Goal: Task Accomplishment & Management: Use online tool/utility

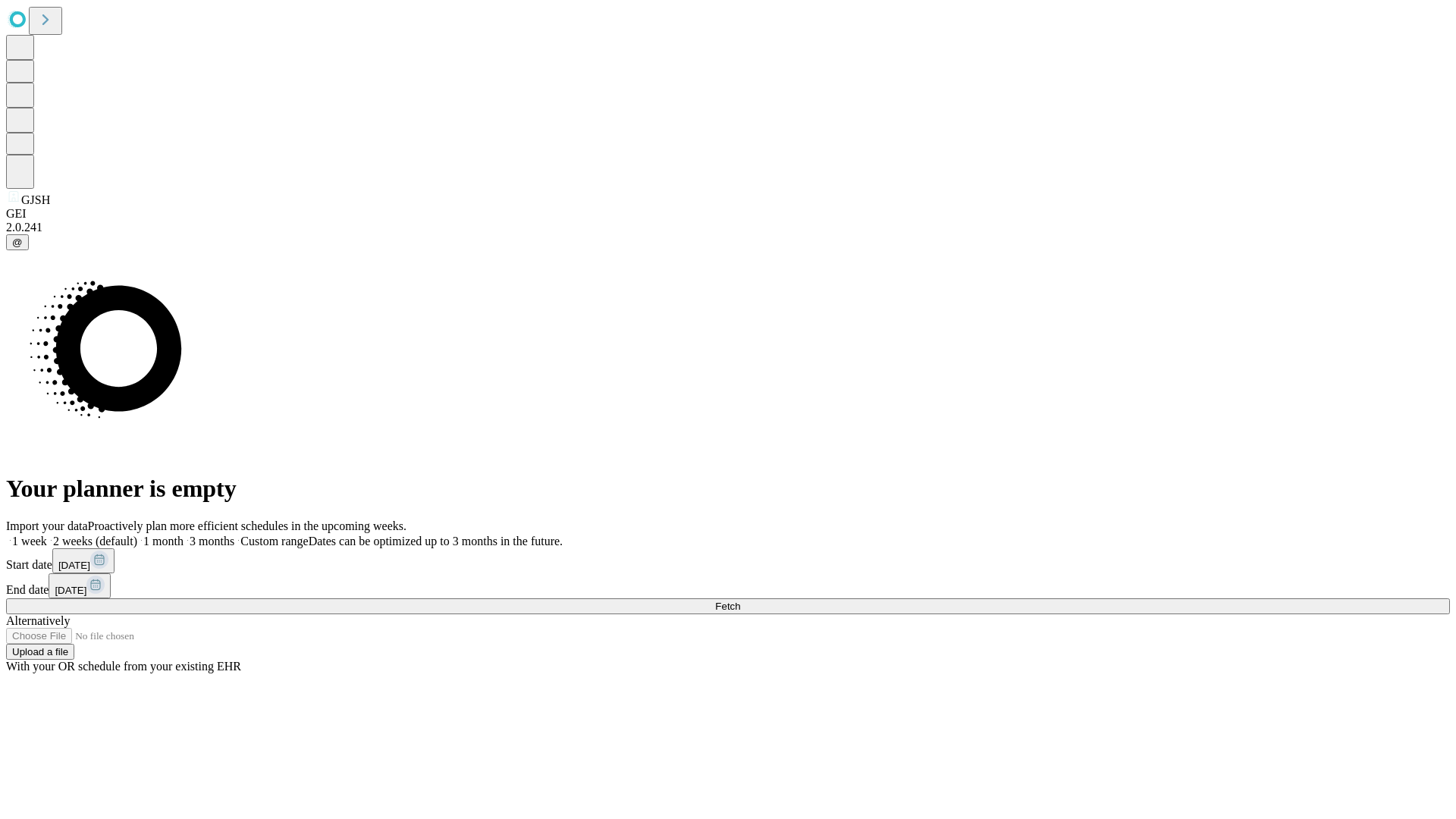
click at [740, 601] on span "Fetch" at bounding box center [728, 606] width 25 height 11
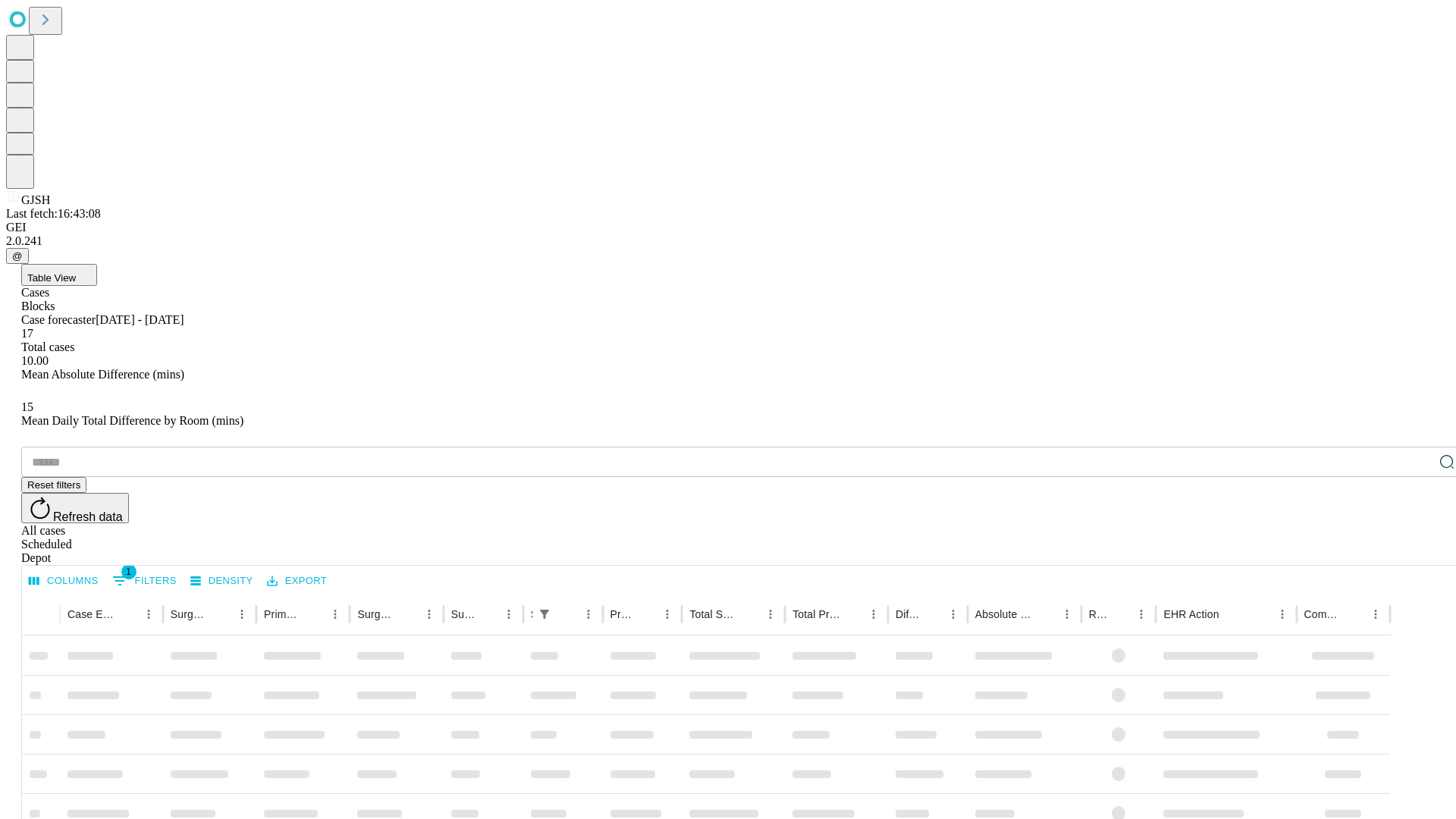
click at [1416, 551] on div "Depot" at bounding box center [743, 557] width 1444 height 13
